Goal: Task Accomplishment & Management: Use online tool/utility

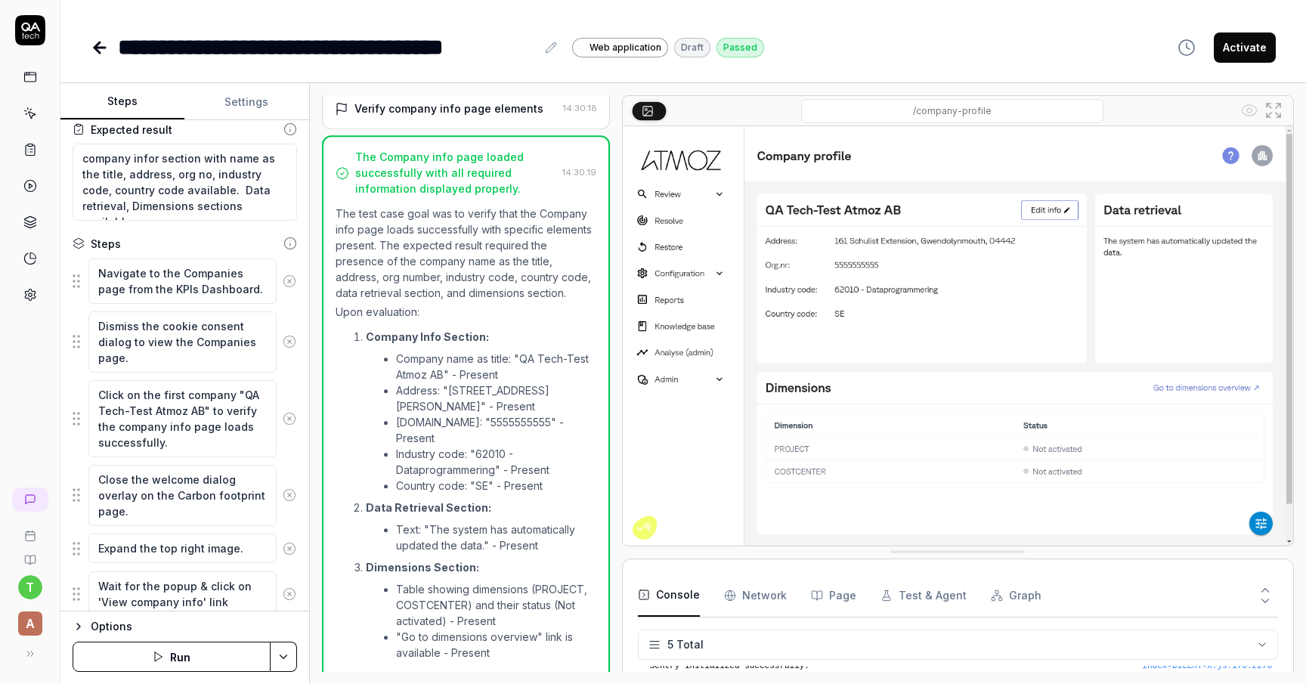
scroll to position [492, 0]
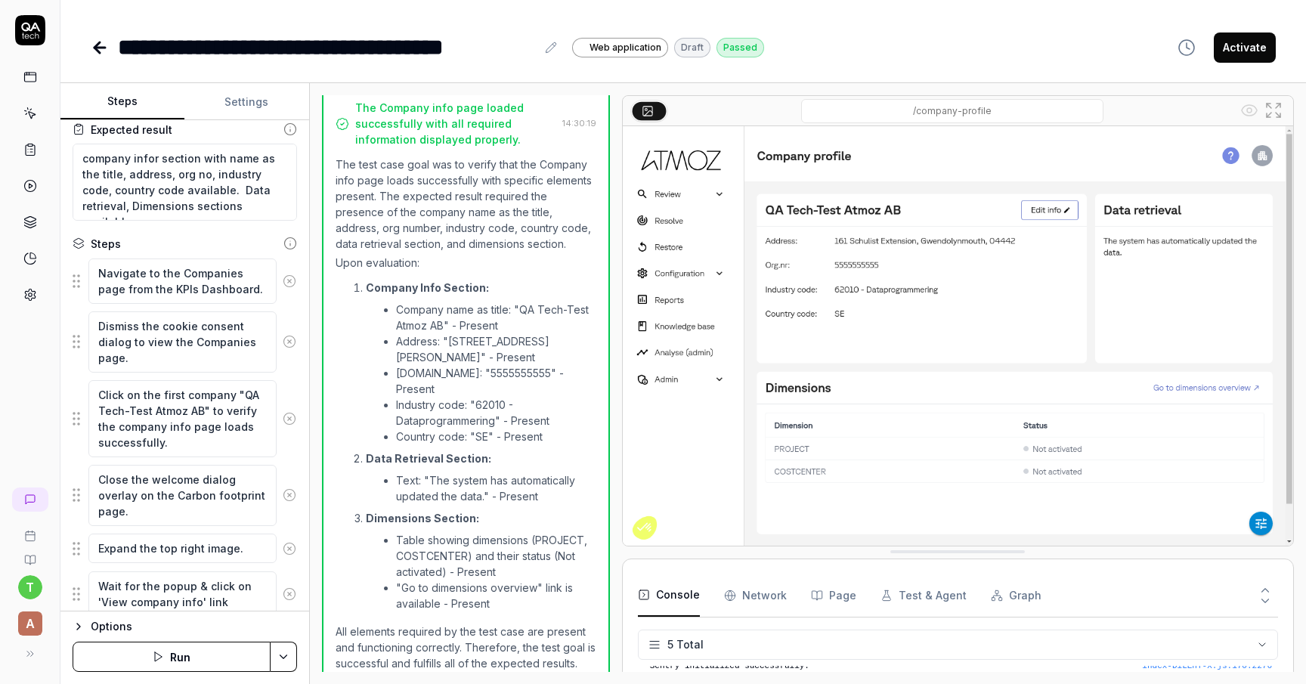
click at [1247, 51] on button "Activate" at bounding box center [1244, 47] width 62 height 30
click at [109, 51] on link at bounding box center [101, 47] width 21 height 30
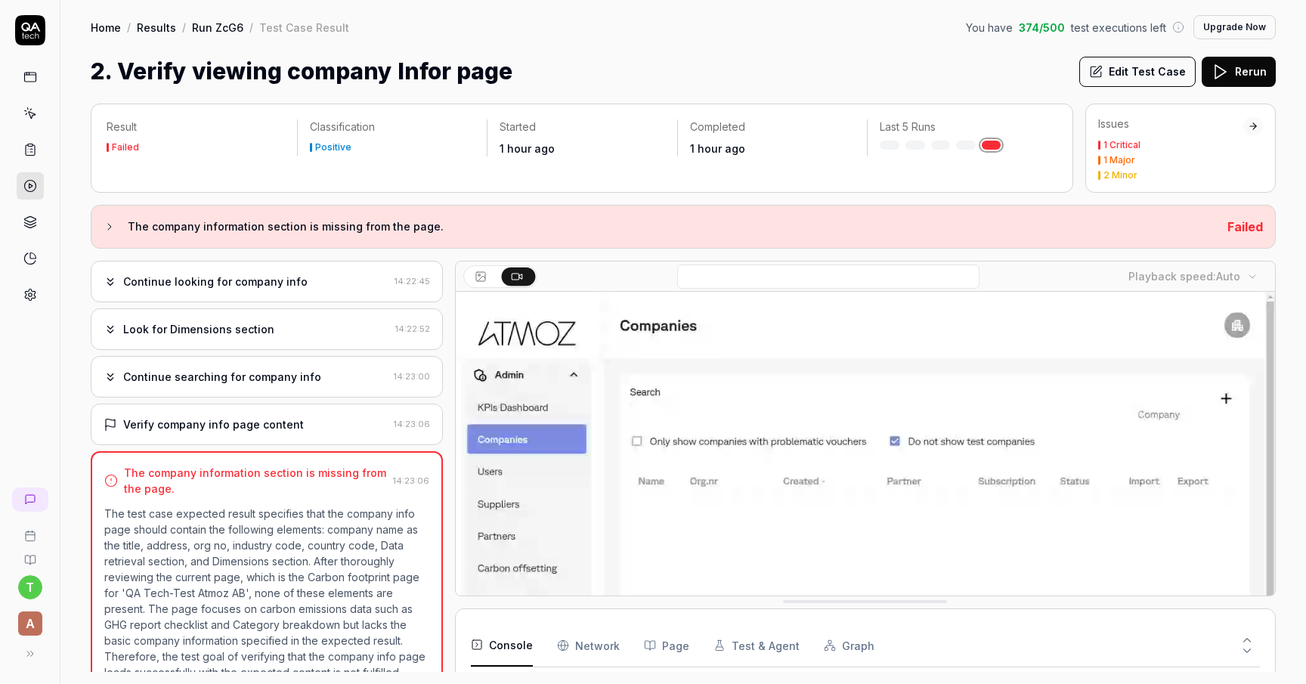
scroll to position [570, 0]
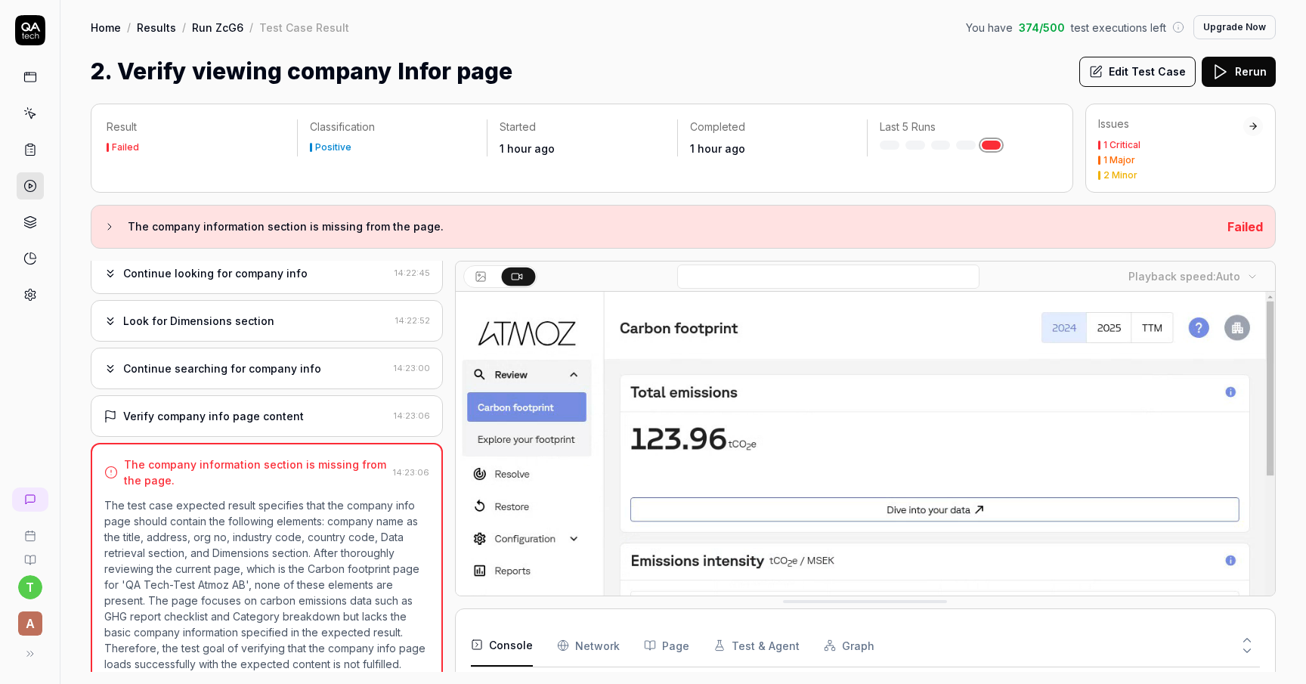
click at [37, 89] on link at bounding box center [30, 76] width 27 height 27
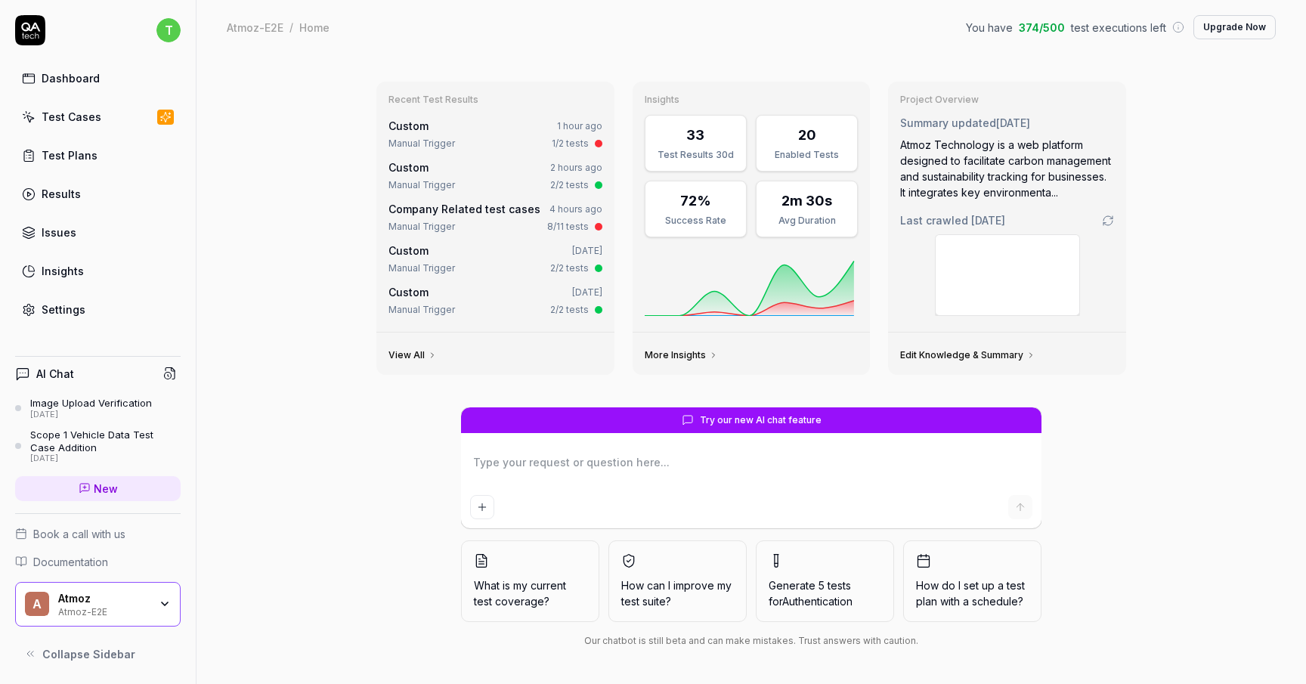
click at [119, 114] on link "Test Cases" at bounding box center [97, 116] width 165 height 29
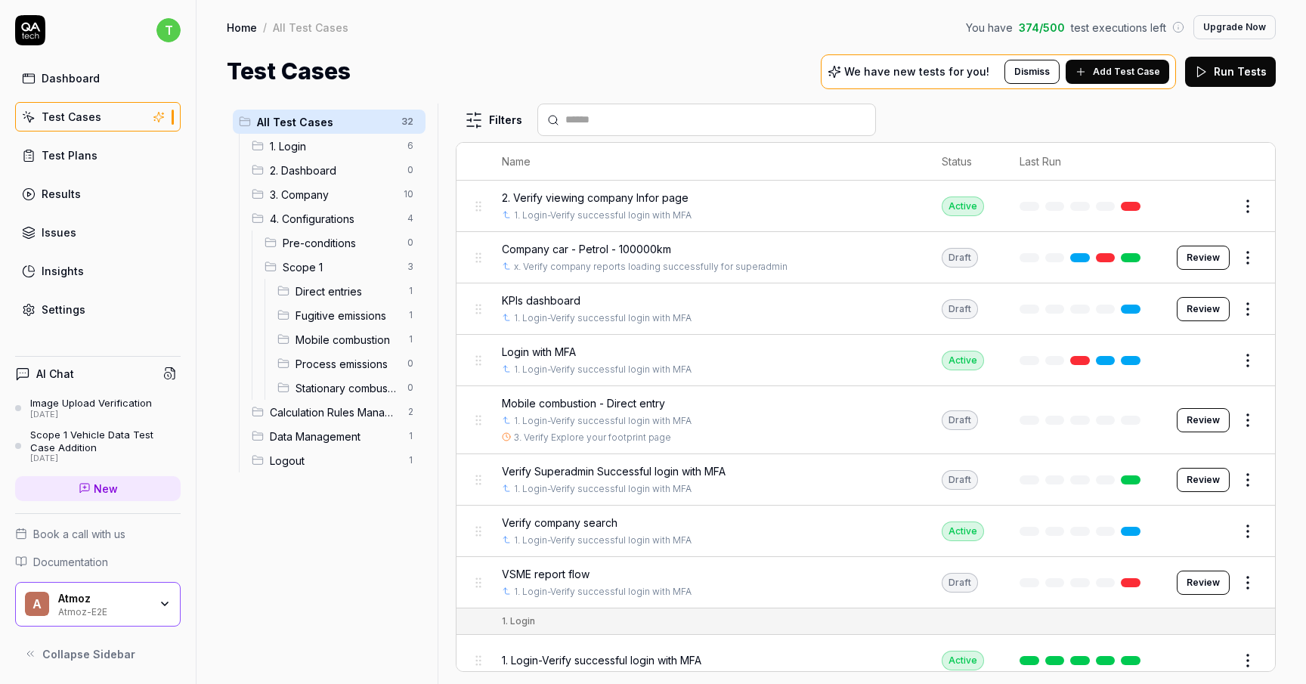
click at [342, 201] on span "3. Company" at bounding box center [332, 195] width 125 height 16
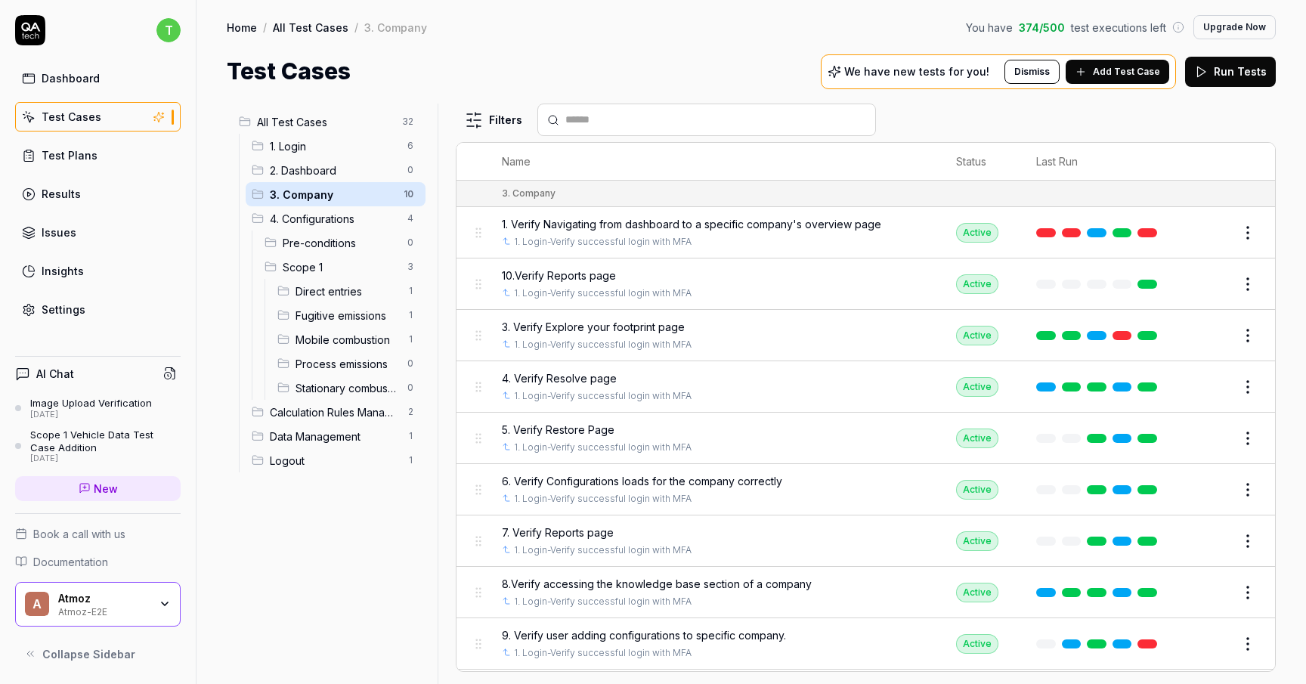
click at [302, 120] on span "All Test Cases" at bounding box center [325, 122] width 136 height 16
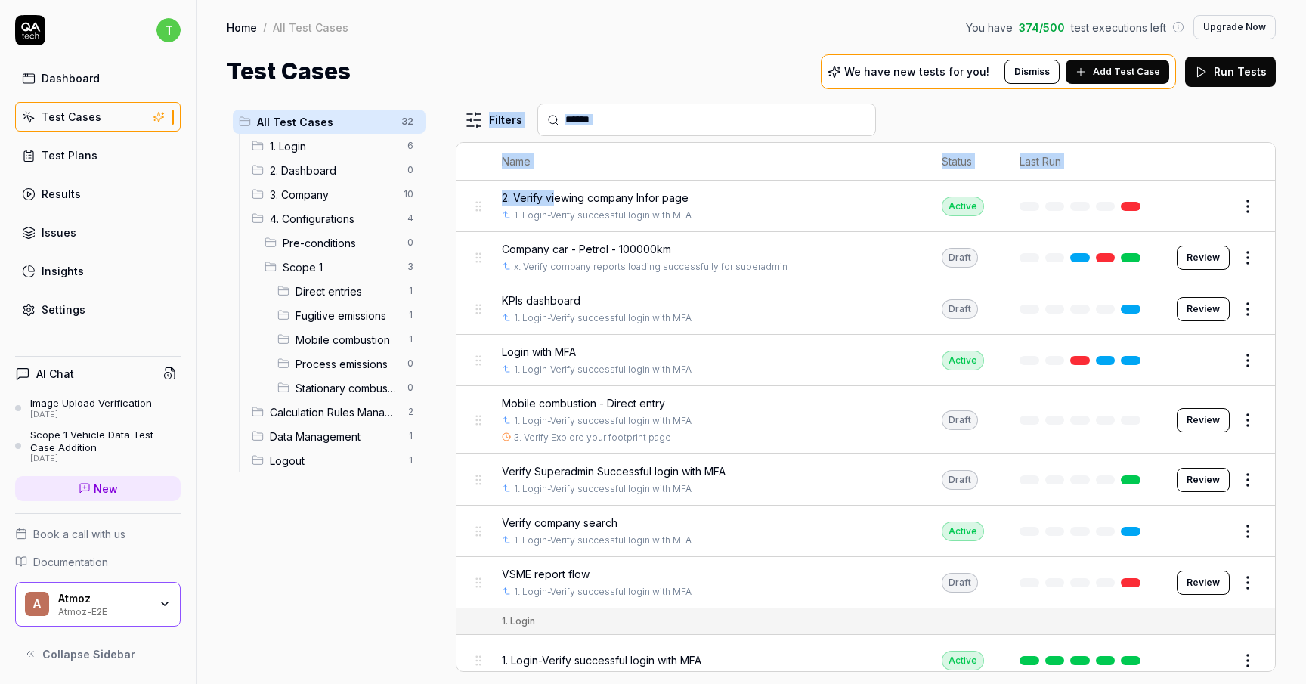
drag, startPoint x: 558, startPoint y: 195, endPoint x: 438, endPoint y: 196, distance: 119.4
click at [438, 196] on div "All Test Cases 32 1. Login 6 2. Dashboard 0 3. Company 10 4. Configurations 4 P…" at bounding box center [751, 394] width 1049 height 580
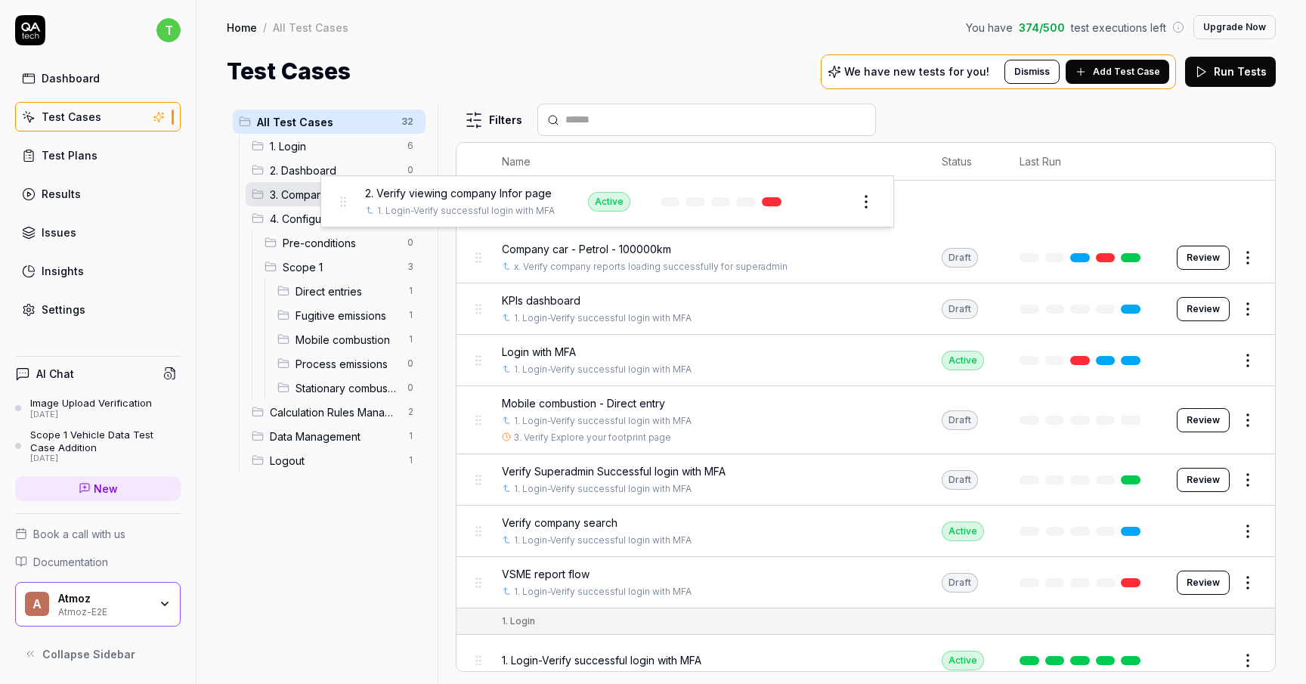
drag, startPoint x: 481, startPoint y: 203, endPoint x: 338, endPoint y: 200, distance: 143.6
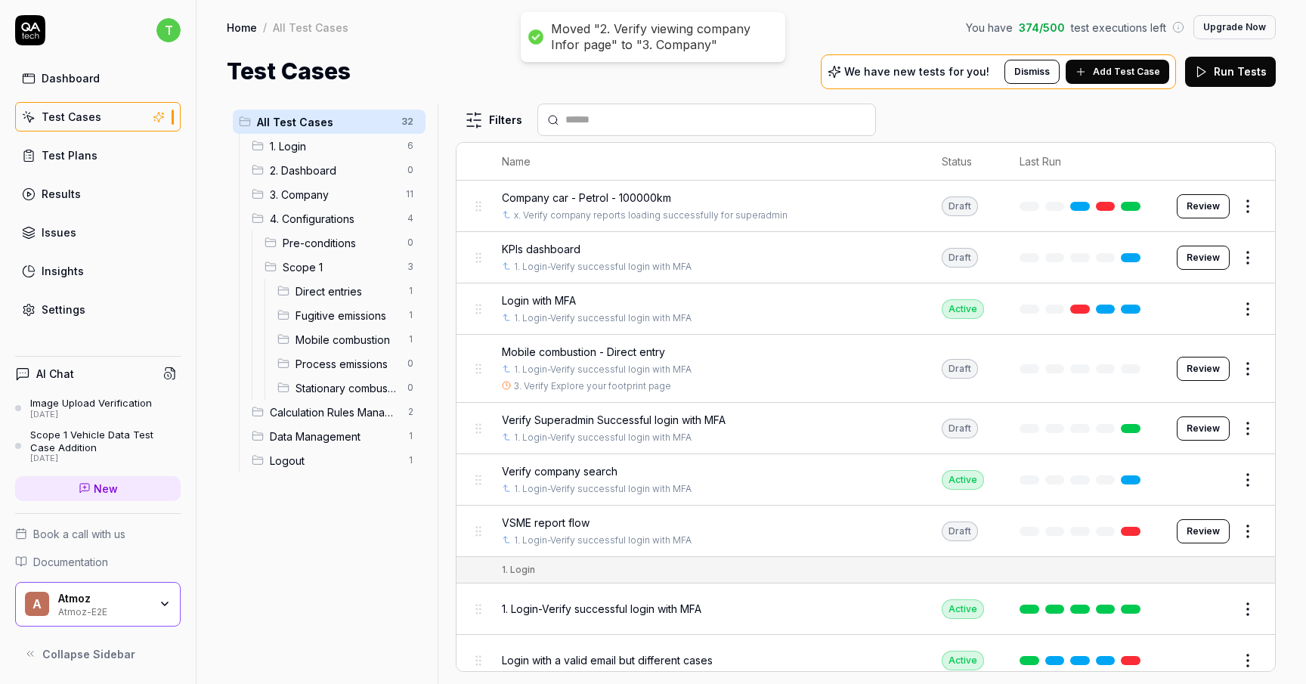
click at [354, 199] on span "3. Company" at bounding box center [333, 195] width 127 height 16
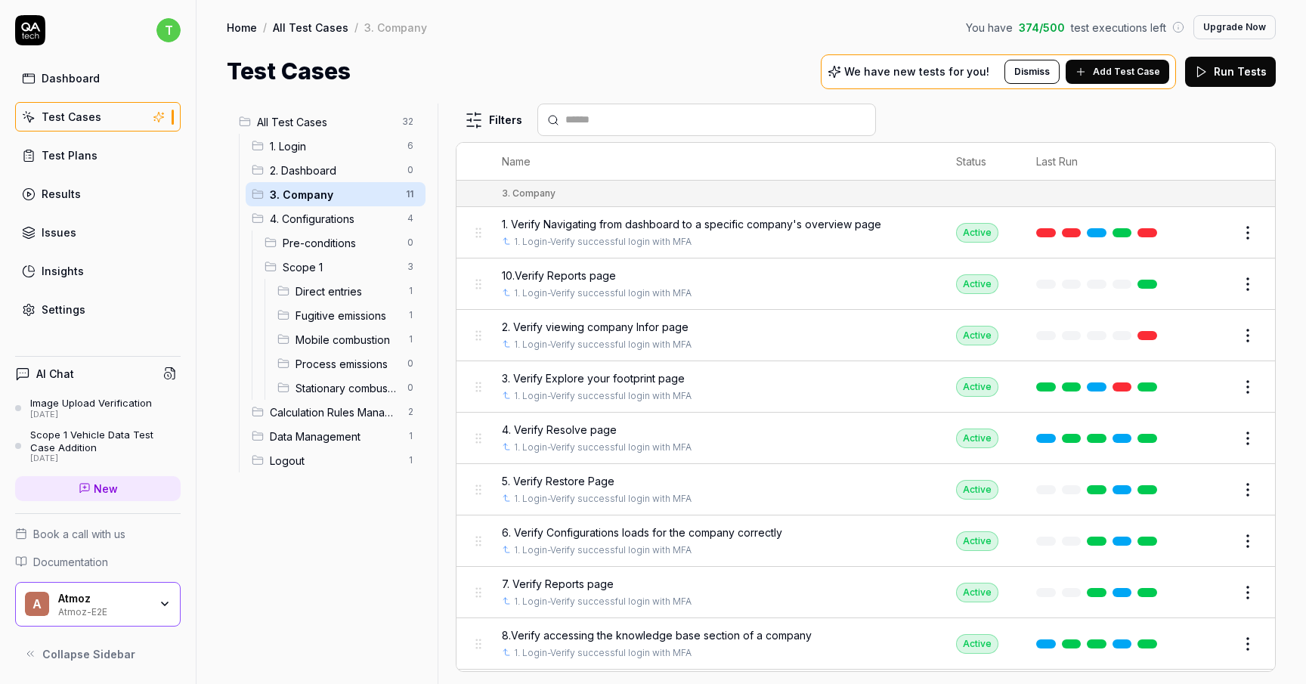
click at [593, 326] on span "2. Verify viewing company Infor page" at bounding box center [595, 327] width 187 height 16
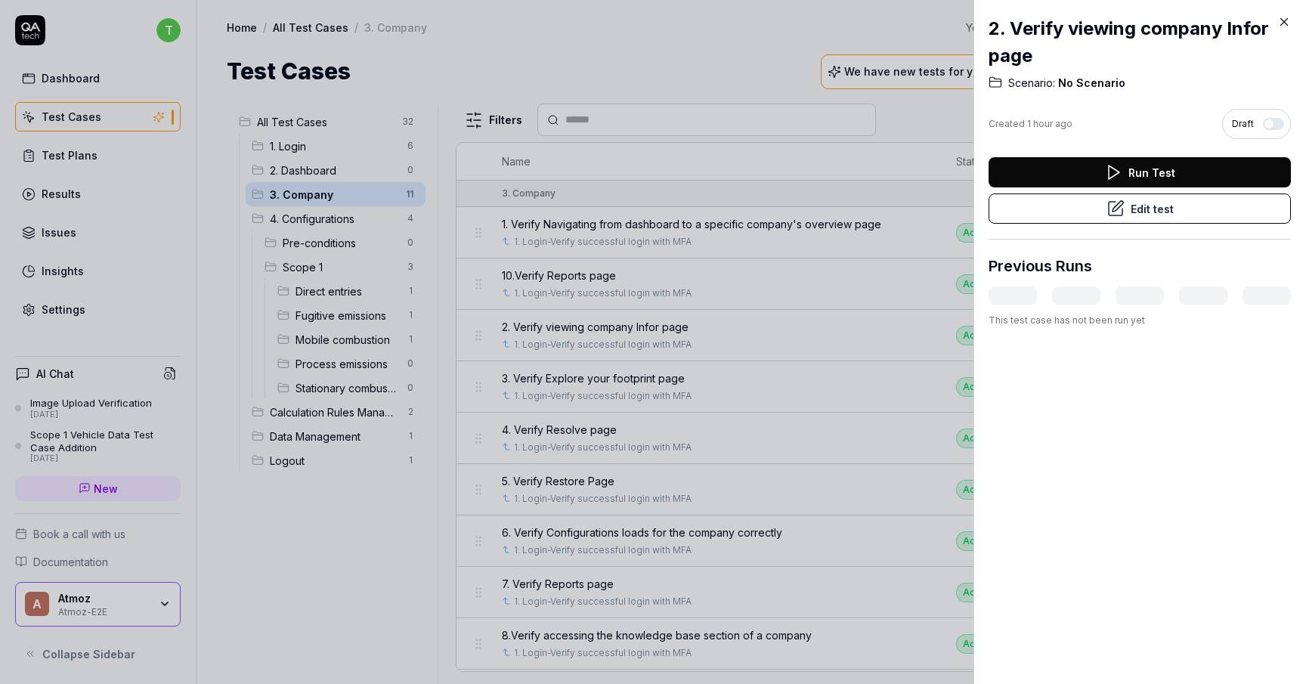
click at [593, 326] on div at bounding box center [653, 342] width 1306 height 684
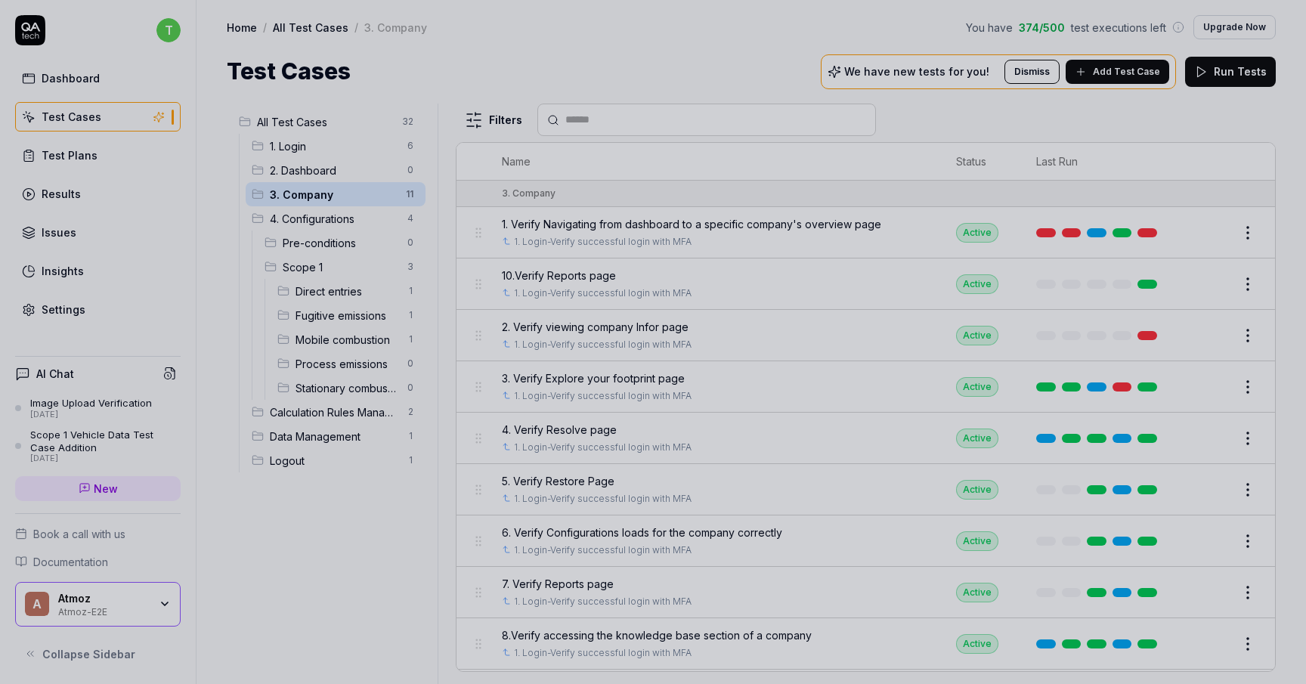
click at [593, 326] on div at bounding box center [653, 342] width 1306 height 684
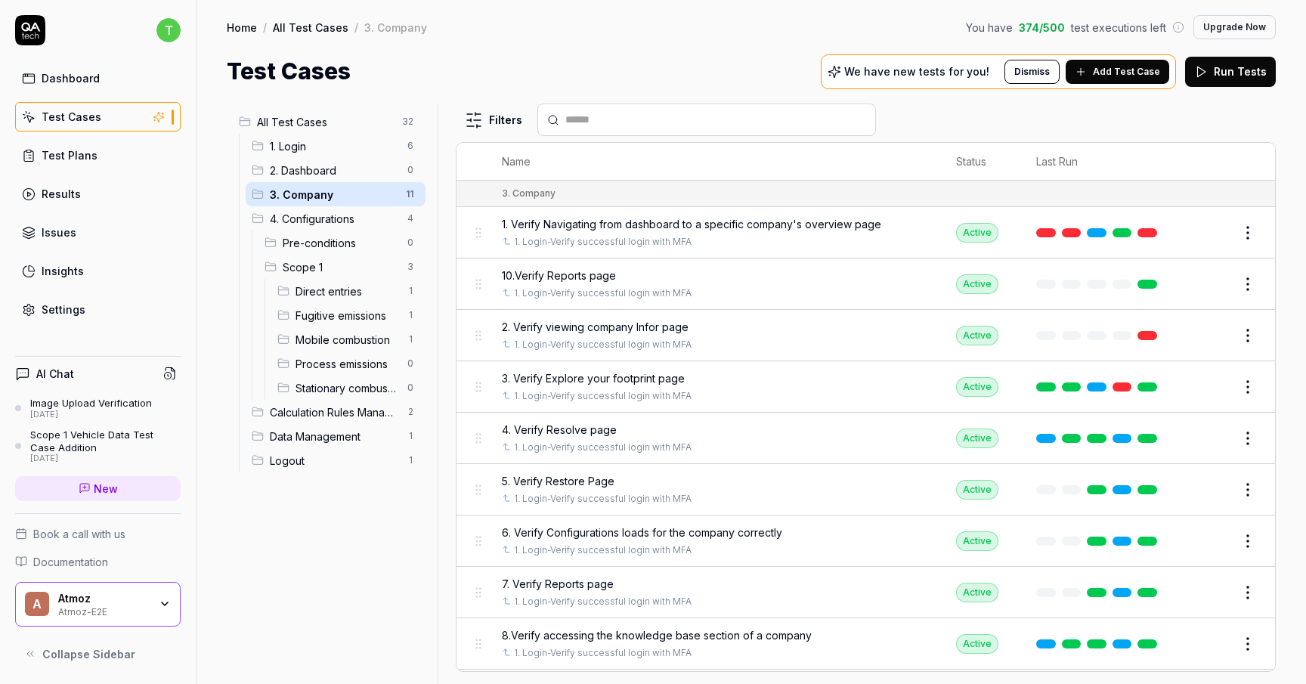
click at [593, 326] on span "2. Verify viewing company Infor page" at bounding box center [595, 327] width 187 height 16
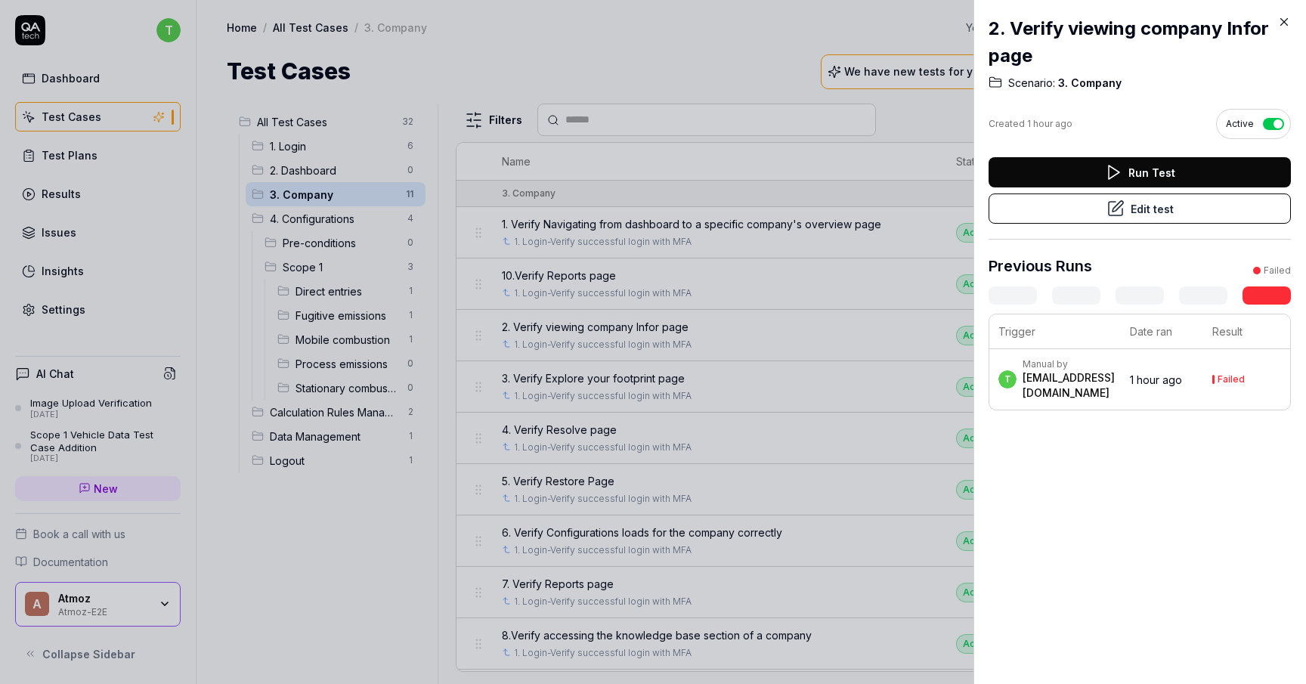
click at [1201, 202] on button "Edit test" at bounding box center [1139, 208] width 302 height 30
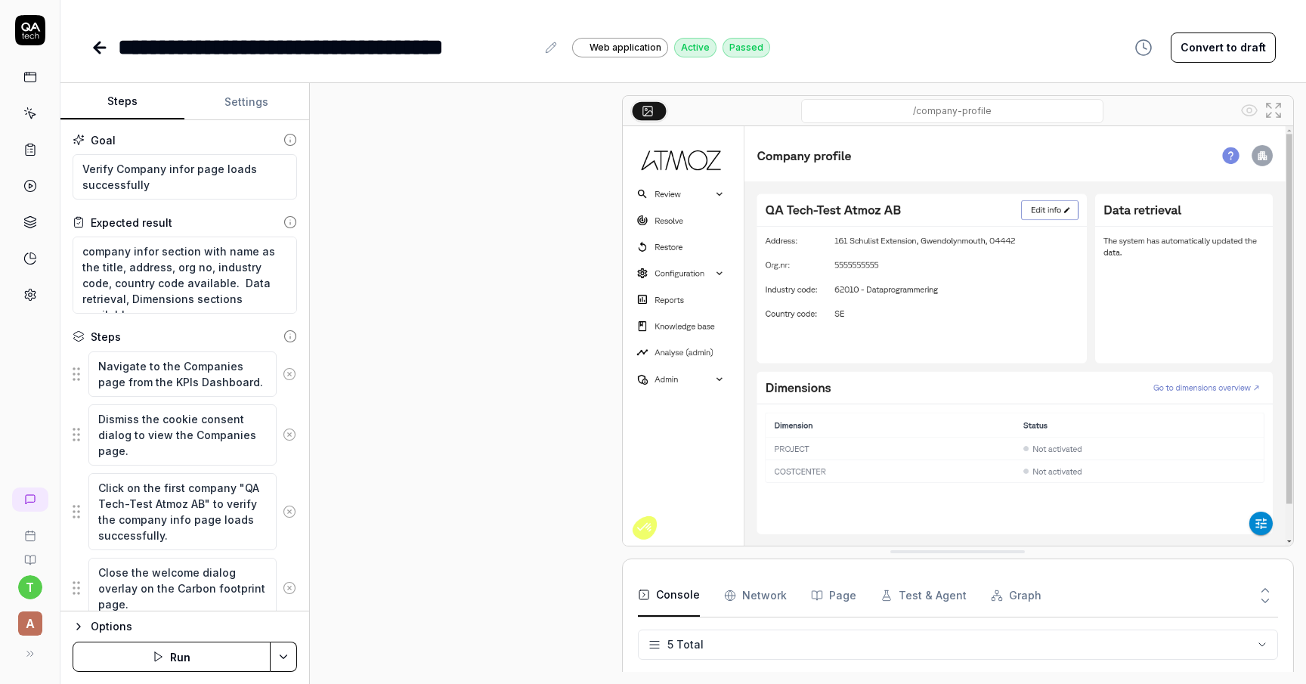
scroll to position [492, 0]
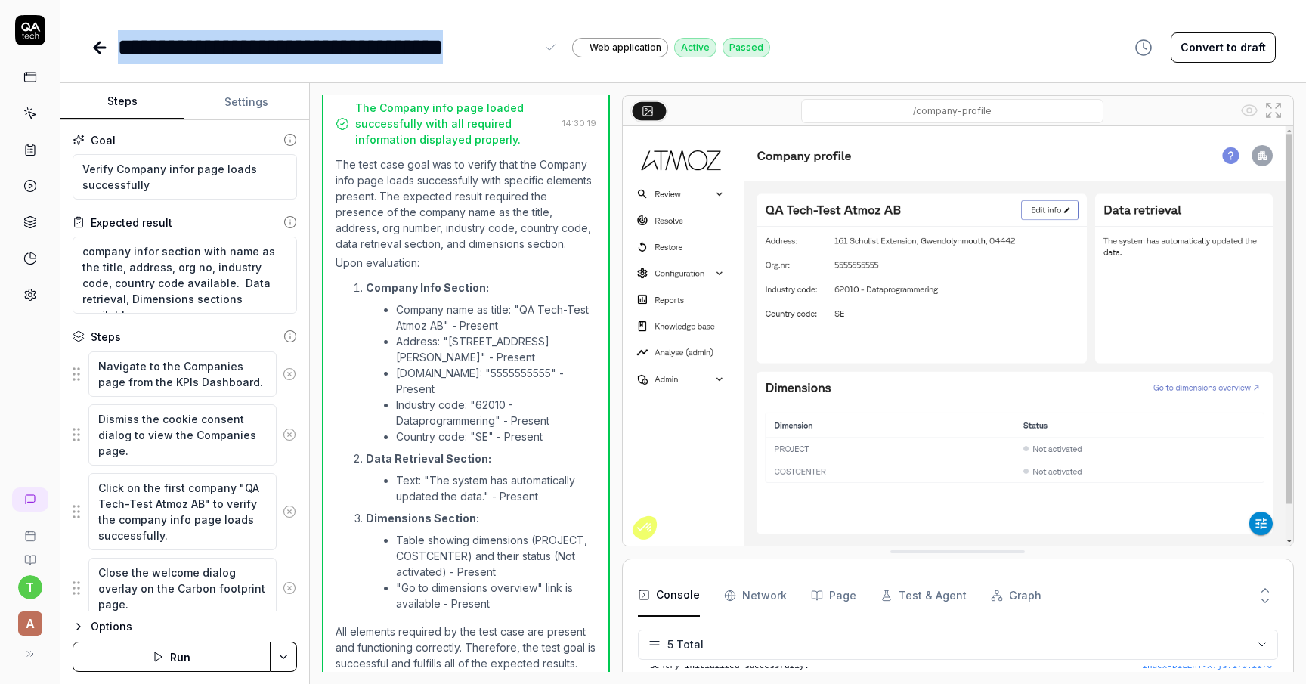
drag, startPoint x: 533, startPoint y: 51, endPoint x: 122, endPoint y: 51, distance: 411.0
click at [122, 51] on div "**********" at bounding box center [327, 47] width 418 height 34
copy div "**********"
click at [196, 190] on textarea "Verify Company infor page loads successfully" at bounding box center [185, 176] width 224 height 45
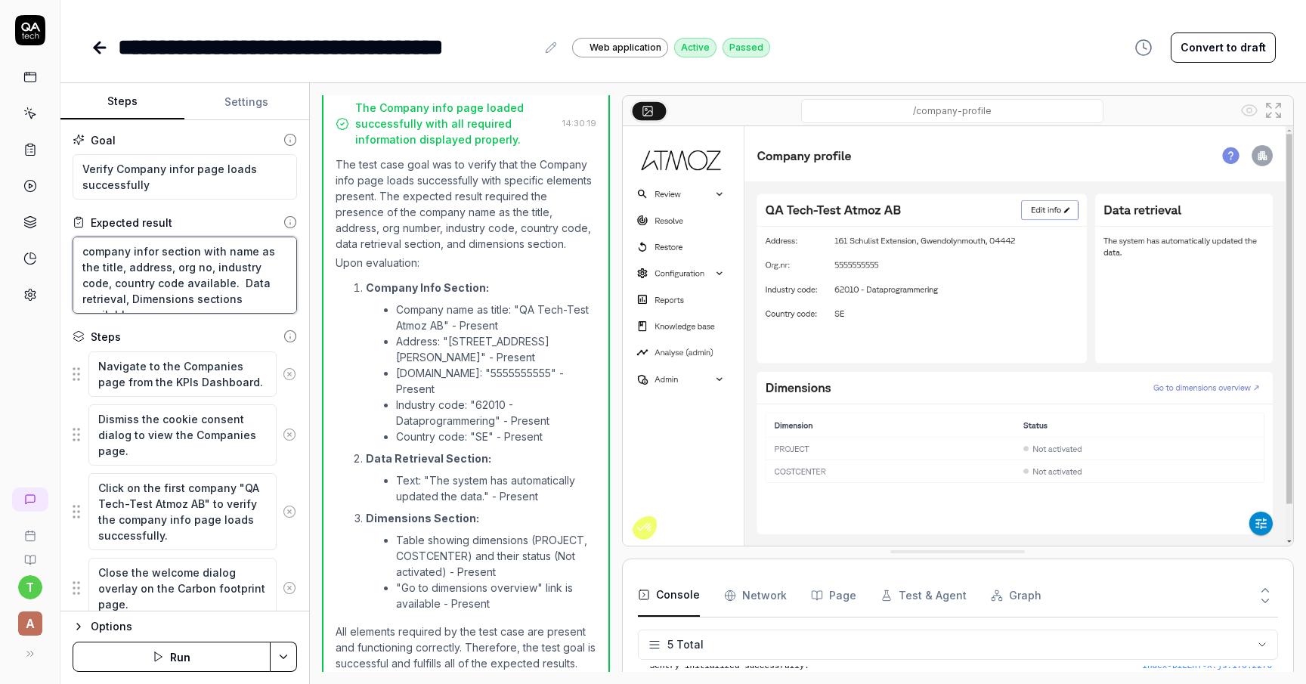
click at [232, 274] on textarea "company infor section with name as the title, address, org no, industry code, c…" at bounding box center [185, 274] width 224 height 77
type textarea "*"
